Goal: Check status: Check status

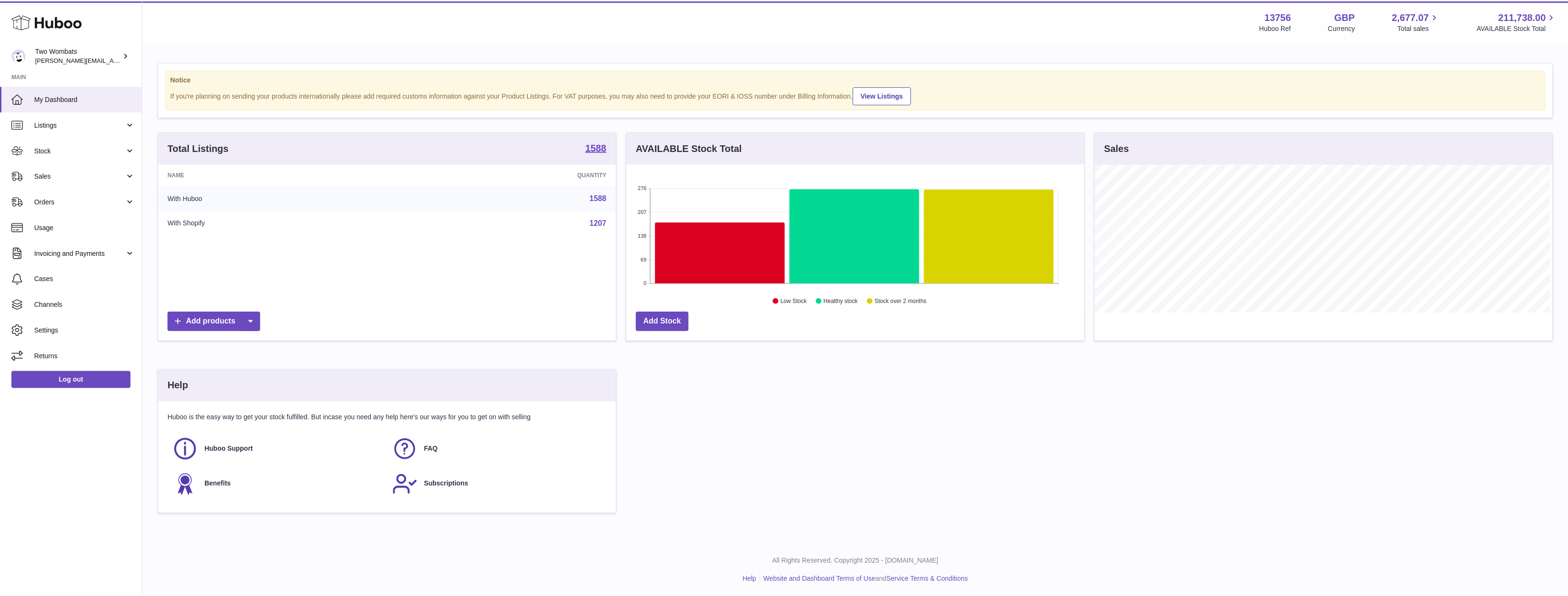
scroll to position [476300, 476196]
click at [108, 127] on span "Listings" at bounding box center [80, 124] width 91 height 9
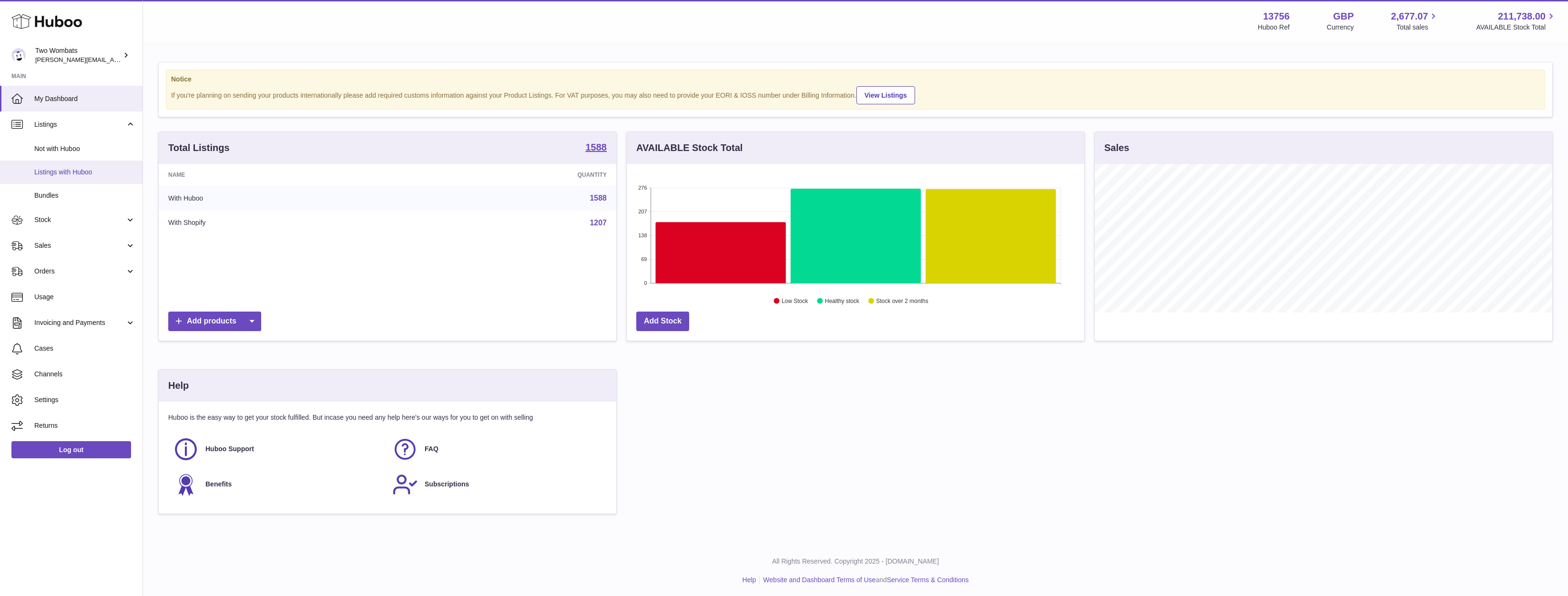
click at [86, 171] on span "Listings with Huboo" at bounding box center [84, 172] width 101 height 9
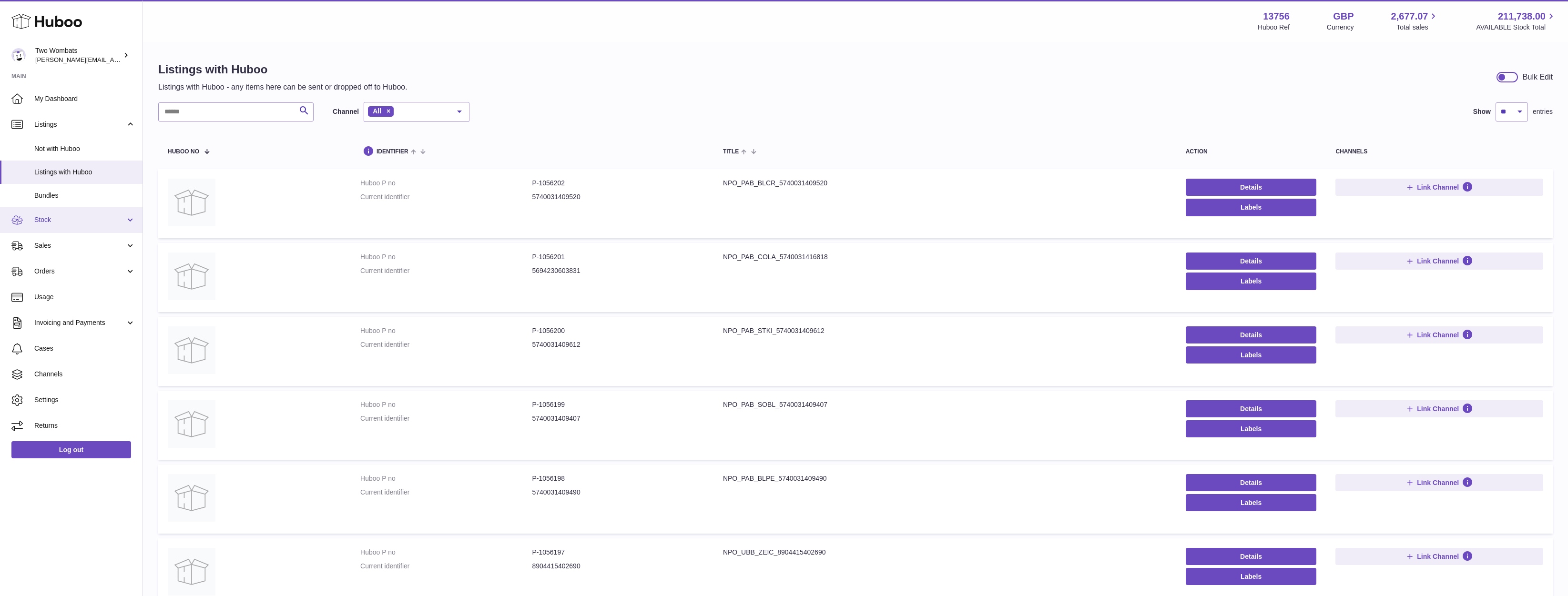
click at [56, 229] on link "Stock" at bounding box center [71, 220] width 142 height 26
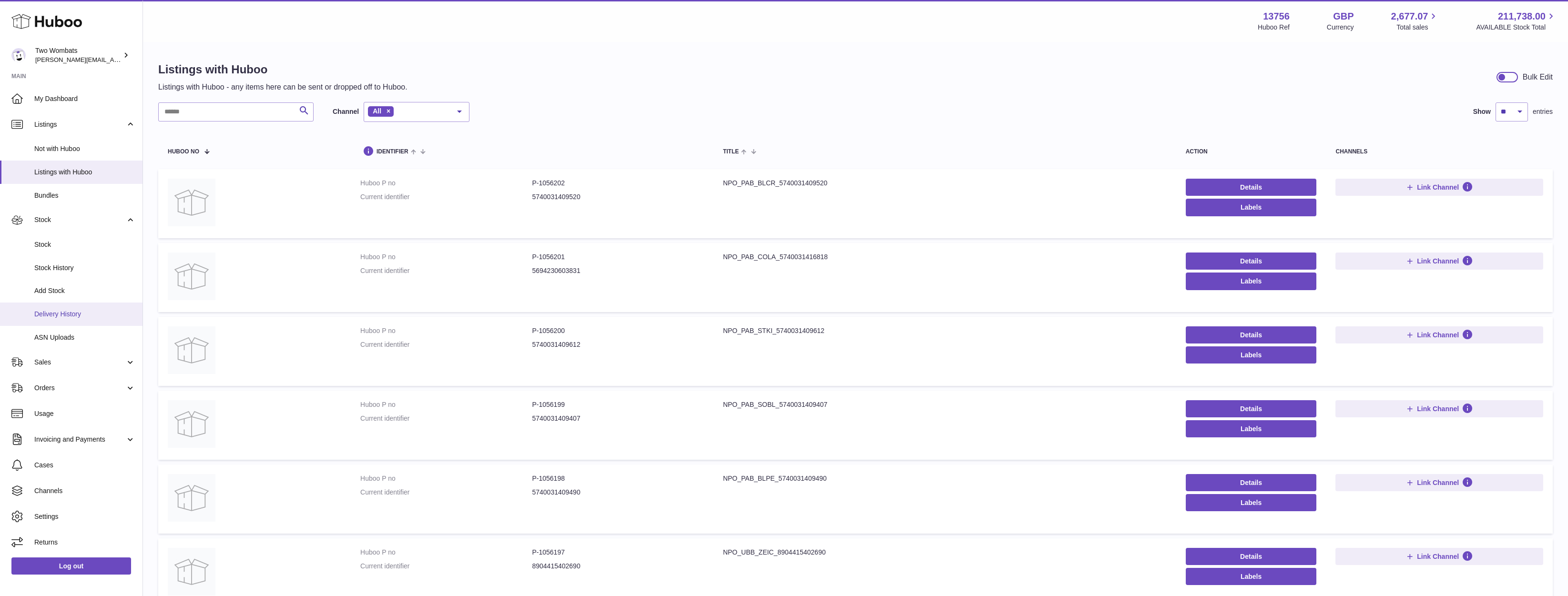
click at [89, 320] on link "Delivery History" at bounding box center [71, 314] width 142 height 23
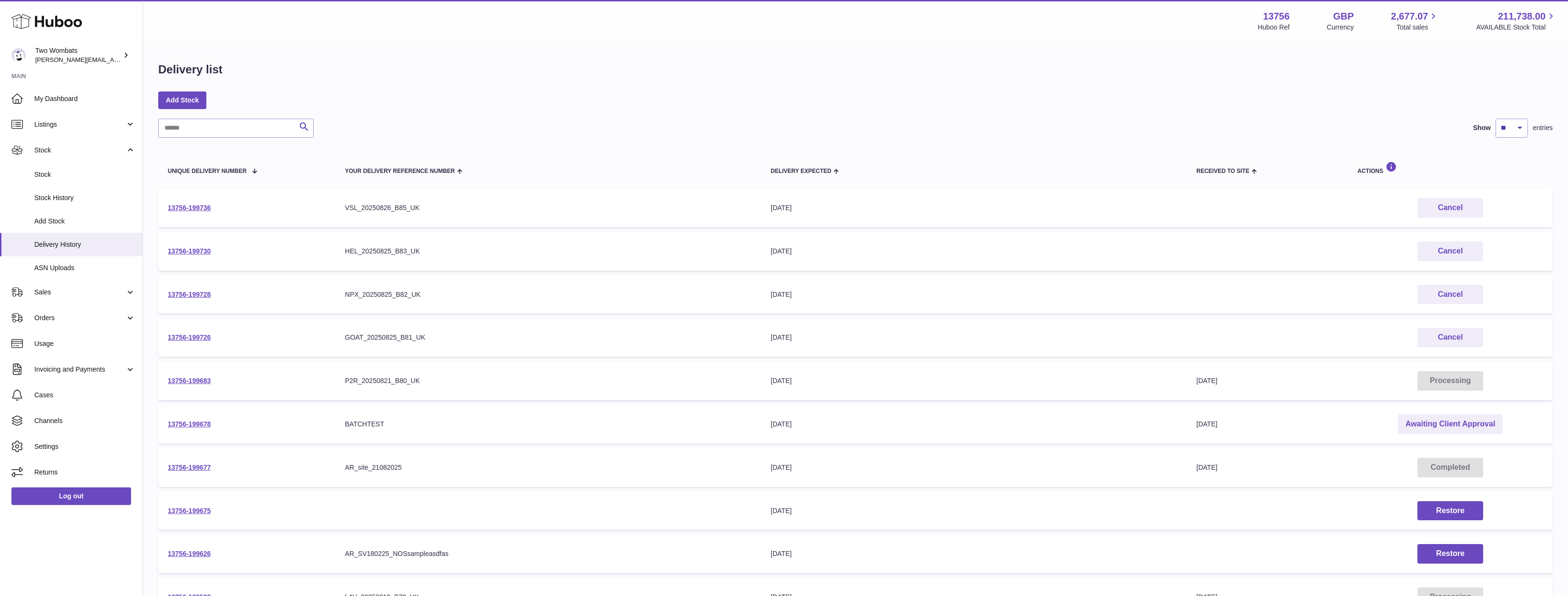
click at [221, 118] on div "Delivery list Add Stock Search Show ** ** ** *** entries Unique Delivery Number…" at bounding box center [856, 353] width 1425 height 622
click at [220, 126] on input "text" at bounding box center [236, 128] width 155 height 19
paste input "**********"
type input "**********"
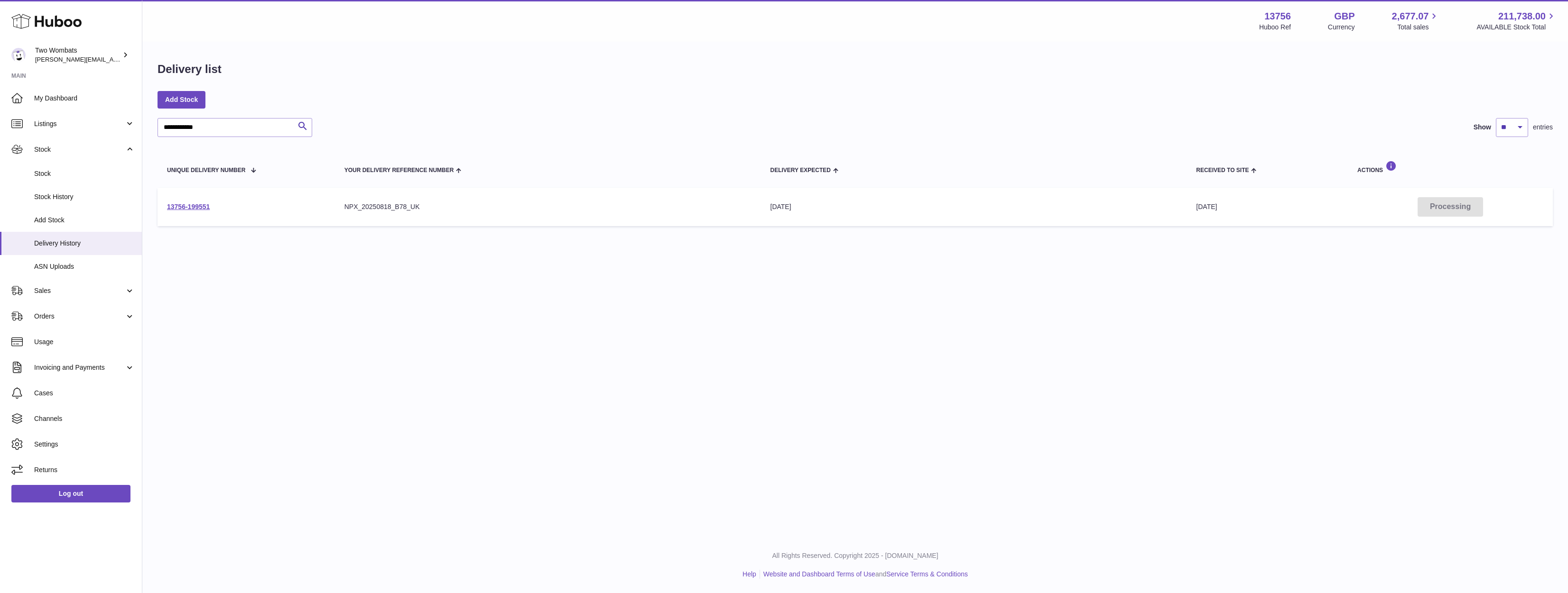
click at [332, 209] on td "13756-199551" at bounding box center [247, 207] width 178 height 38
click at [175, 208] on link "13756-199551" at bounding box center [188, 207] width 43 height 7
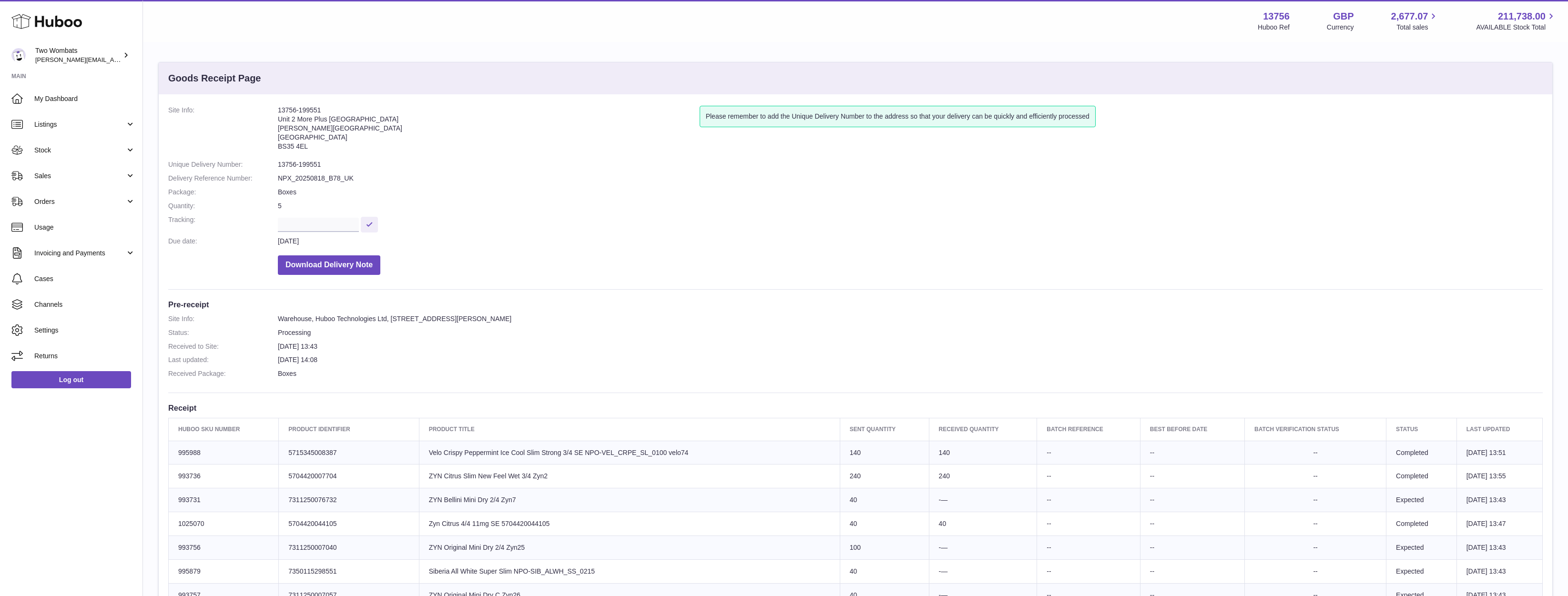
drag, startPoint x: 323, startPoint y: 108, endPoint x: 265, endPoint y: 109, distance: 58.0
click at [265, 109] on dl "Site Info: 13756-199551 Unit 2 More [GEOGRAPHIC_DATA][STREET_ADDRESS][PERSON_NA…" at bounding box center [856, 193] width 1375 height 174
copy dl "13756-199551"
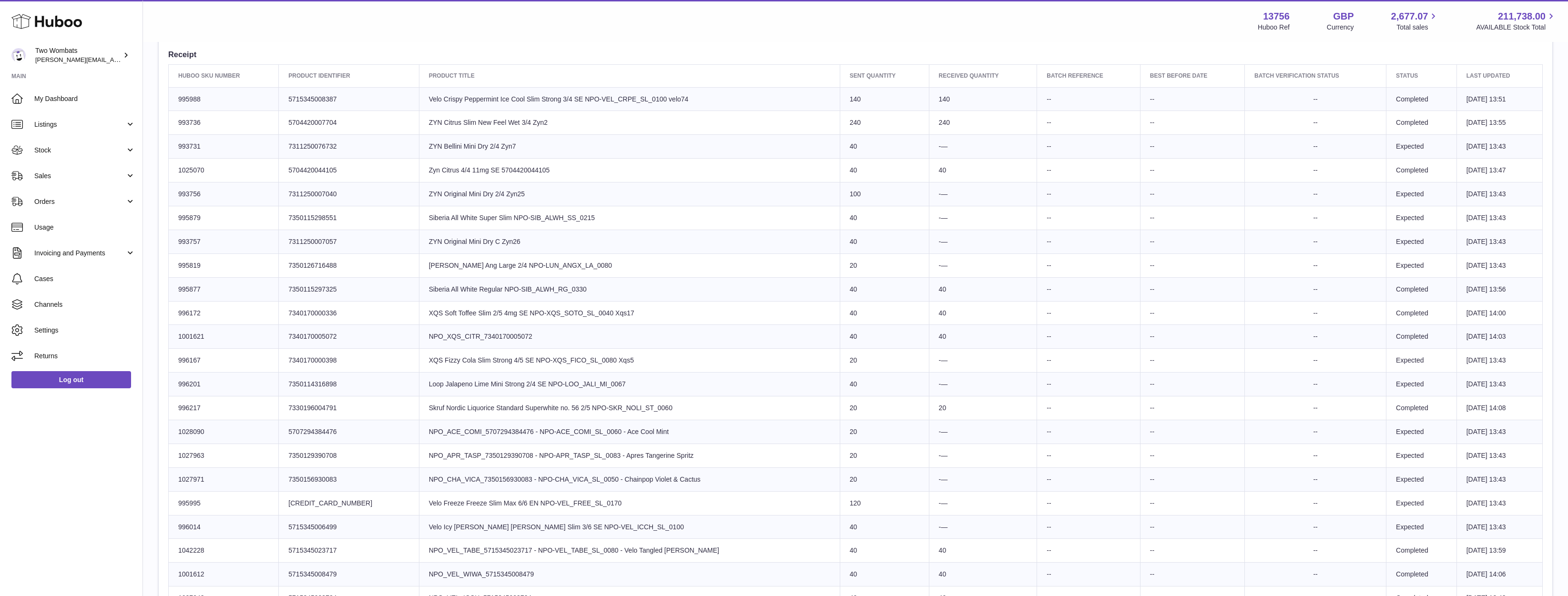
scroll to position [334, 0]
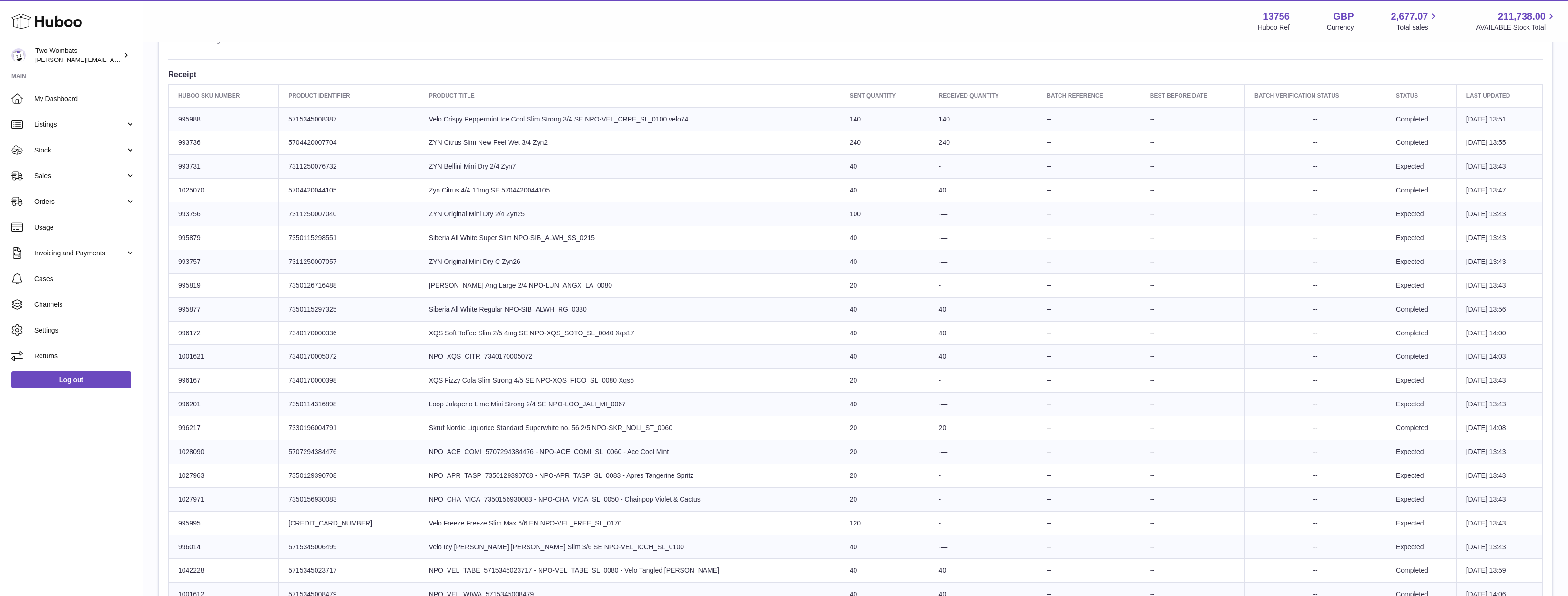
drag, startPoint x: 457, startPoint y: 148, endPoint x: 558, endPoint y: 149, distance: 101.0
click at [558, 149] on td "Product title ZYN Citrus Slim New Feel Wet 3/4 Zyn2" at bounding box center [629, 142] width 421 height 24
drag, startPoint x: 496, startPoint y: 144, endPoint x: 459, endPoint y: 141, distance: 37.1
click at [459, 141] on td "Product title ZYN Citrus Slim New Feel Wet 3/4 Zyn2" at bounding box center [629, 142] width 421 height 24
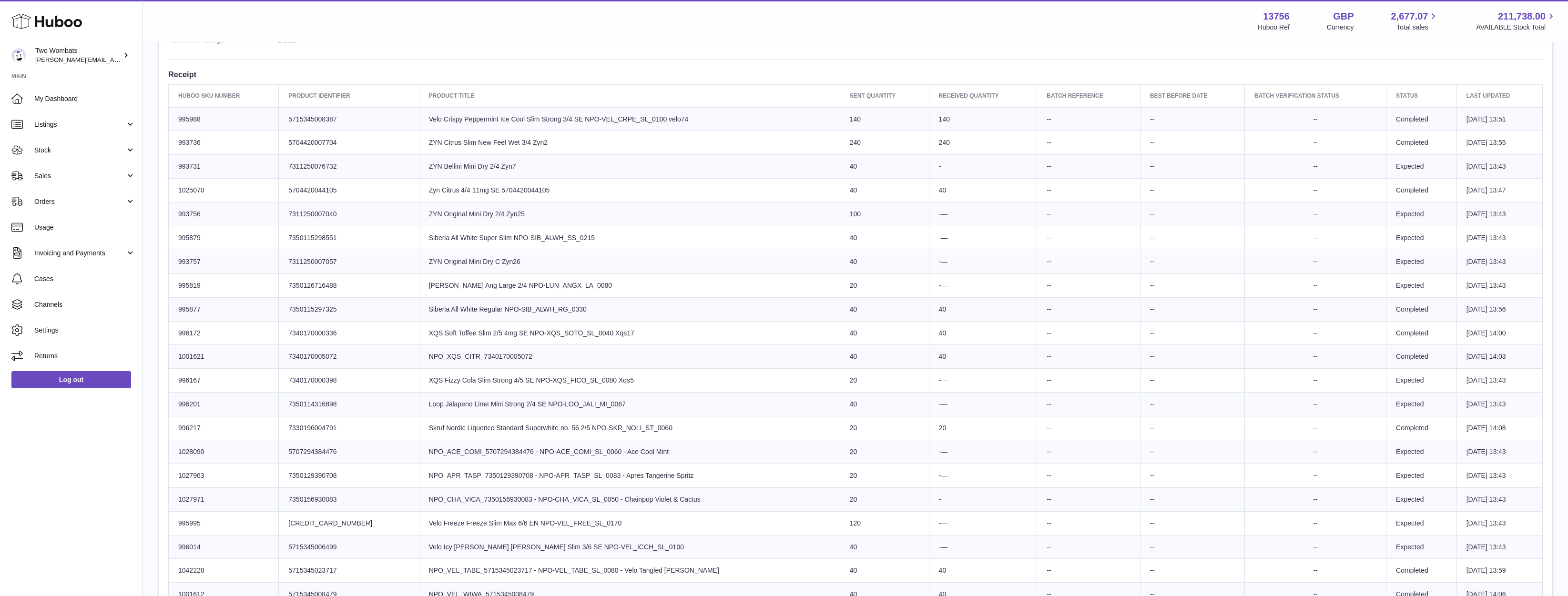
click at [252, 137] on td "Huboo SKU Number 993736" at bounding box center [224, 142] width 110 height 24
drag, startPoint x: 210, startPoint y: 141, endPoint x: 174, endPoint y: 141, distance: 36.0
click at [174, 141] on td "Huboo SKU Number 993736" at bounding box center [224, 142] width 110 height 24
copy td "993736"
